Goal: Transaction & Acquisition: Book appointment/travel/reservation

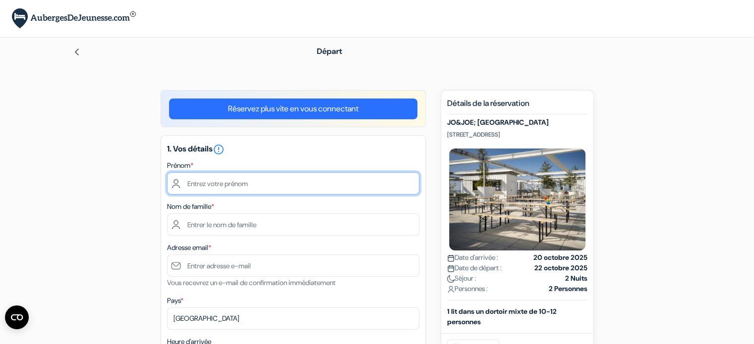
click at [240, 186] on input "text" at bounding box center [293, 183] width 252 height 22
type input "Emmanuelle"
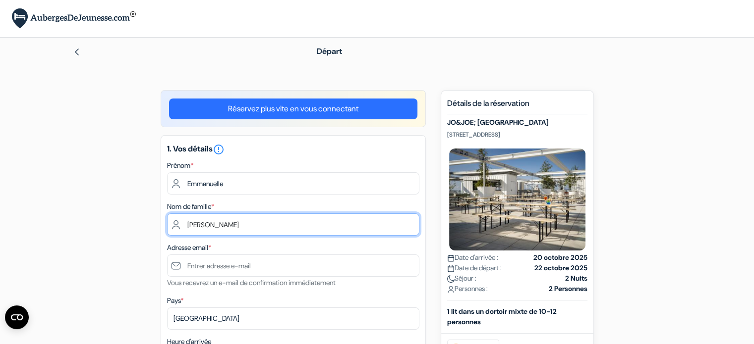
type input "Simonneaux"
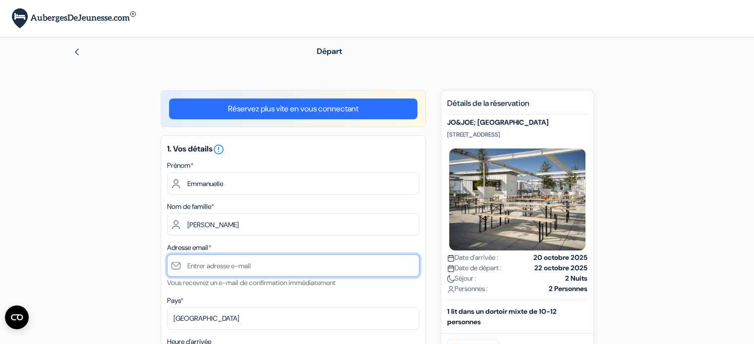
click at [211, 265] on input "text" at bounding box center [293, 266] width 252 height 22
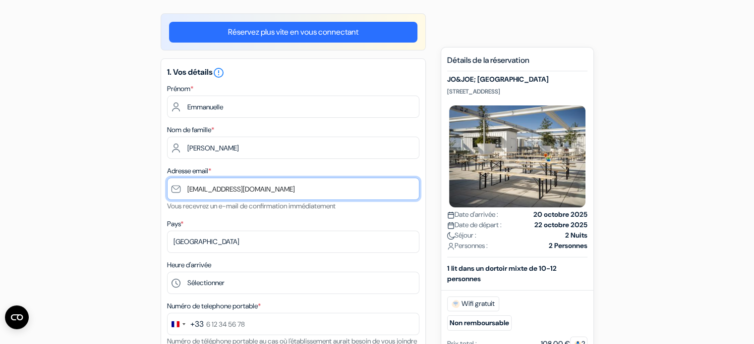
scroll to position [79, 0]
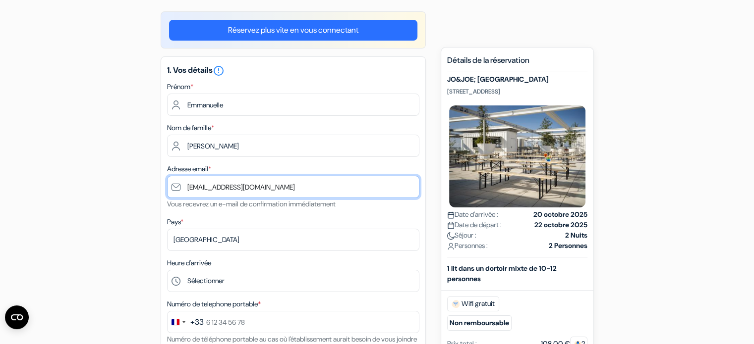
type input "[EMAIL_ADDRESS][DOMAIN_NAME]"
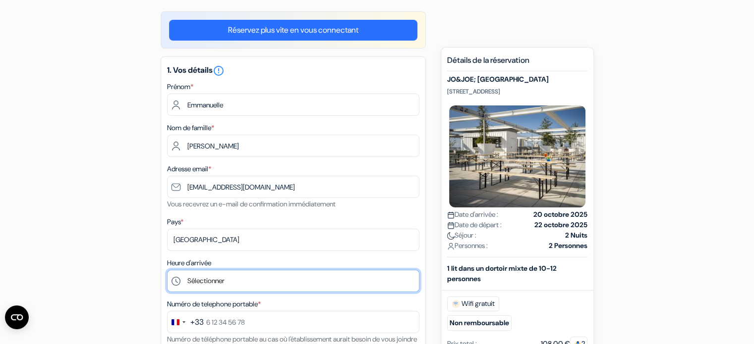
click at [218, 284] on select "Sélectionner 1:00 2:00 3:00 4:00 5:00 6:00 7:00 8:00 9:00 10:00 11:00 12:00 13:…" at bounding box center [293, 281] width 252 height 22
select select "10"
click at [167, 271] on select "Sélectionner 1:00 2:00 3:00 4:00 5:00 6:00 7:00 8:00 9:00 10:00 11:00 12:00 13:…" at bounding box center [293, 281] width 252 height 22
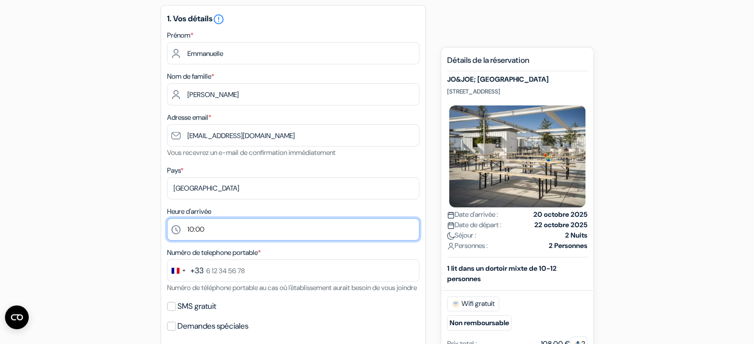
scroll to position [133, 0]
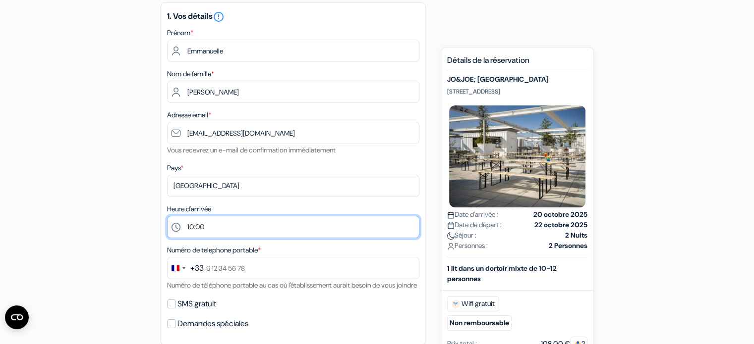
click at [231, 228] on select "Sélectionner 1:00 2:00 3:00 4:00 5:00 6:00 7:00 8:00 9:00 10:00 11:00 12:00 13:…" at bounding box center [293, 227] width 252 height 22
click at [167, 216] on select "Sélectionner 1:00 2:00 3:00 4:00 5:00 6:00 7:00 8:00 9:00 10:00 11:00 12:00 13:…" at bounding box center [293, 227] width 252 height 22
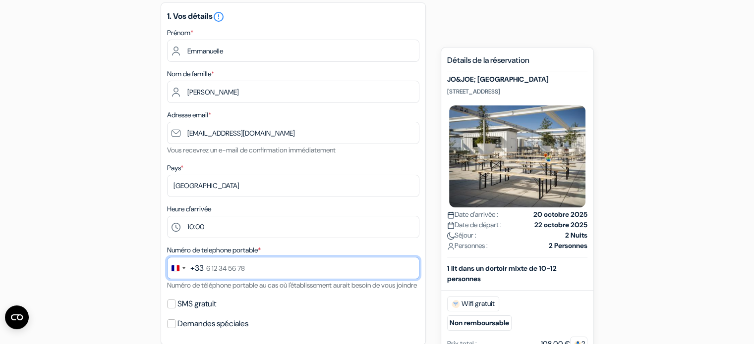
click at [223, 273] on input "text" at bounding box center [293, 268] width 252 height 22
type input "0"
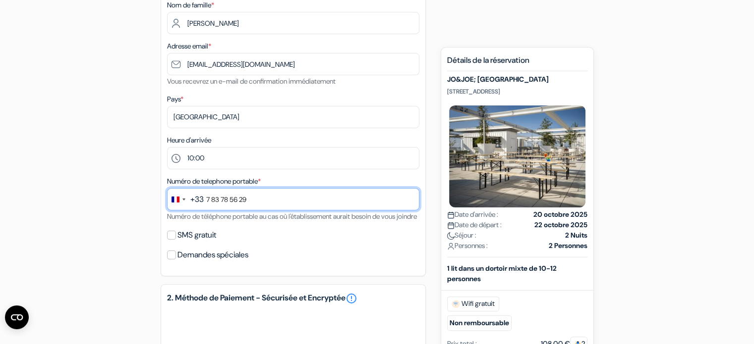
scroll to position [223, 0]
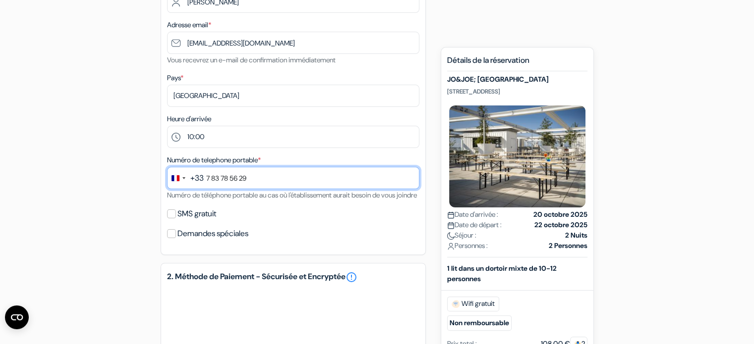
type input "7 83 78 56 29"
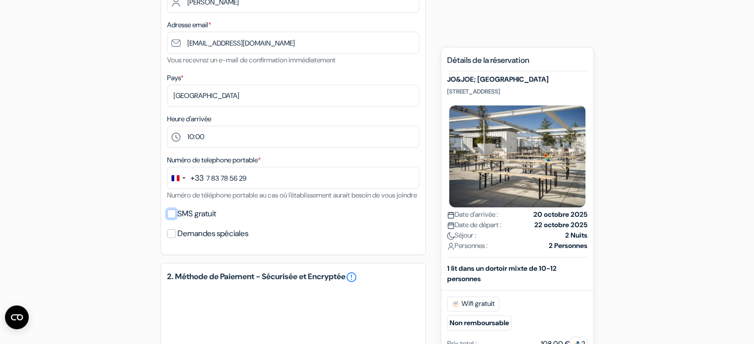
click at [173, 219] on input "SMS gratuit" at bounding box center [171, 214] width 9 height 9
checkbox input "true"
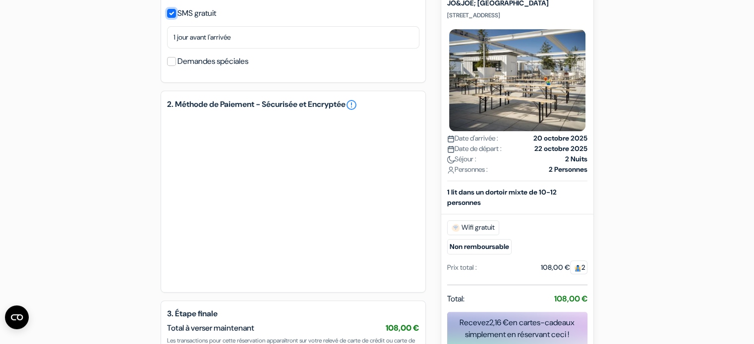
scroll to position [424, 0]
click at [172, 65] on input "Demandes spéciales" at bounding box center [171, 61] width 9 height 9
checkbox input "true"
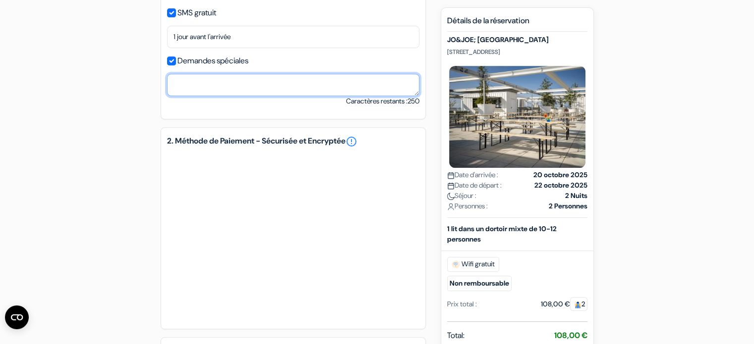
click at [205, 94] on textarea at bounding box center [293, 85] width 252 height 22
click at [372, 96] on textarea "Bonjour, est-il possible de déposer nos bagages à 10h et de revenir" at bounding box center [293, 85] width 252 height 22
type textarea "Bonjour, est-il possible de déposer nos bagages à 10h et de réaliser le check-i…"
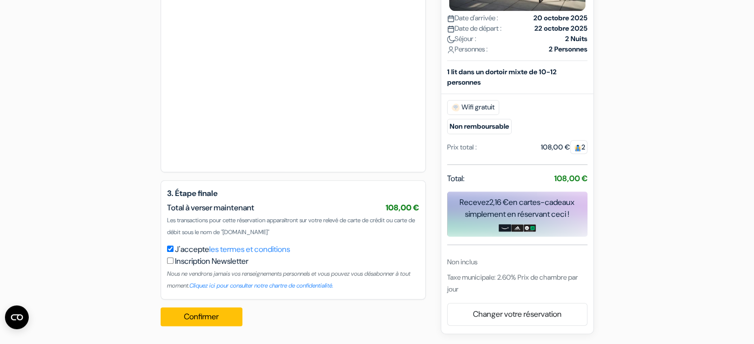
scroll to position [593, 0]
click at [200, 321] on button "Confirmer Loading..." at bounding box center [202, 317] width 82 height 19
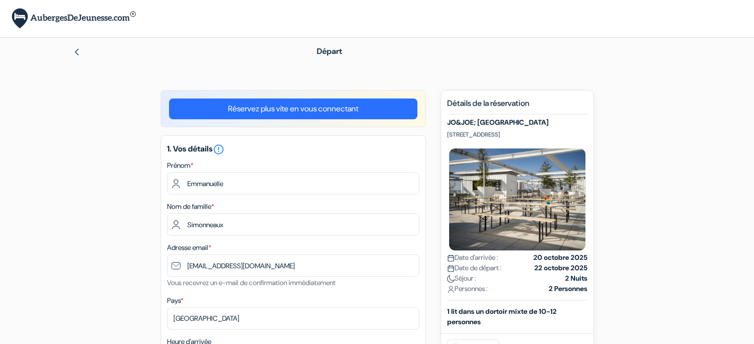
select select "10"
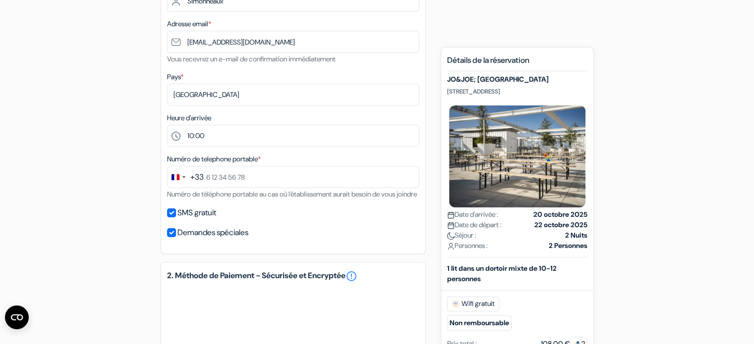
scroll to position [223, 0]
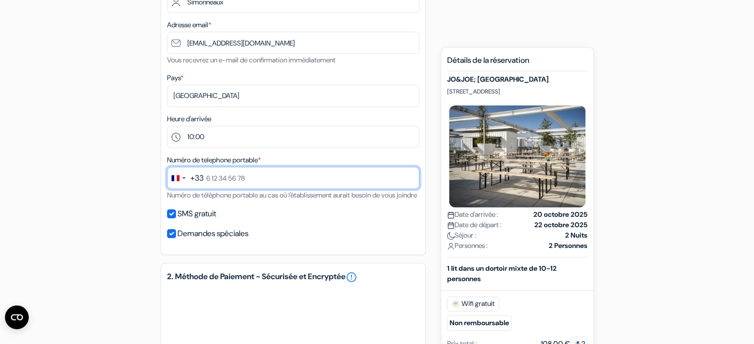
click at [300, 177] on input "text" at bounding box center [293, 178] width 252 height 22
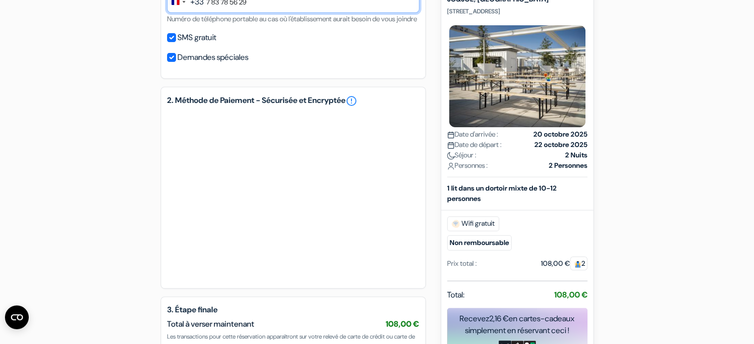
scroll to position [400, 0]
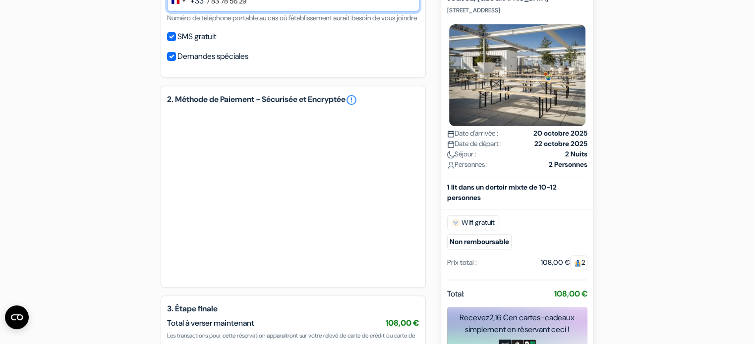
type input "7 83 78 56 29"
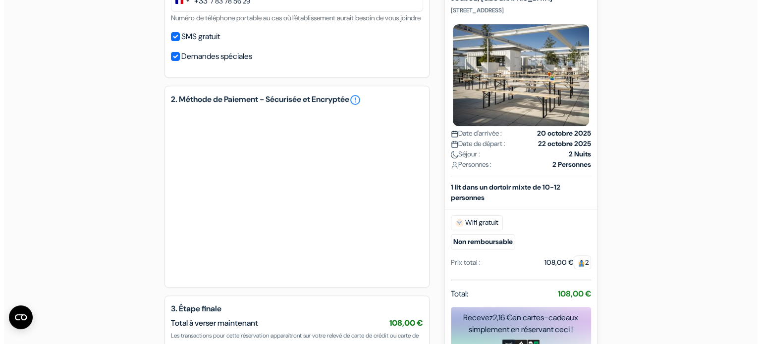
scroll to position [528, 0]
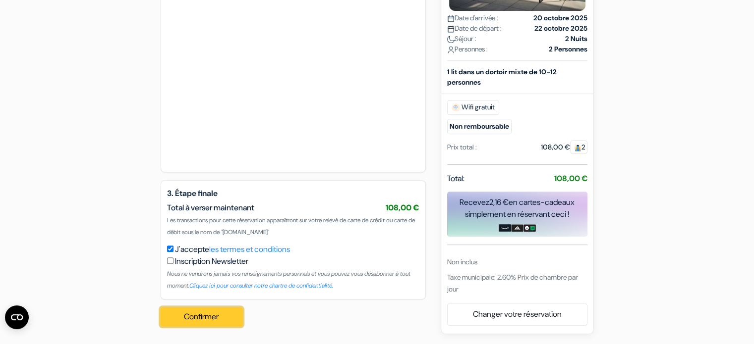
click at [211, 317] on button "Confirmer Loading..." at bounding box center [202, 317] width 82 height 19
